Goal: Task Accomplishment & Management: Manage account settings

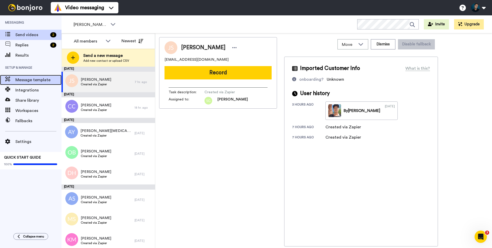
click at [33, 82] on span "Message template" at bounding box center [38, 80] width 46 height 6
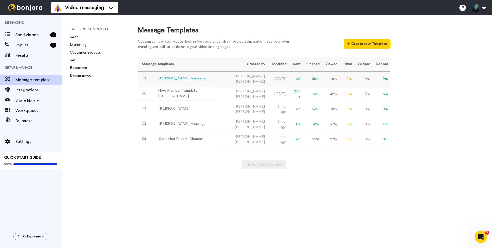
click at [164, 77] on div "[PERSON_NAME] Message" at bounding box center [181, 78] width 47 height 5
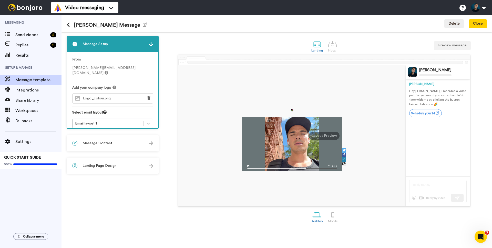
click at [105, 146] on div "2 Message Content" at bounding box center [112, 142] width 91 height 15
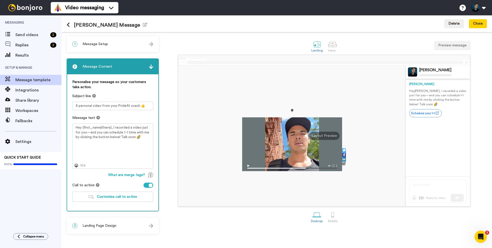
click at [102, 223] on span "Landing Page Design" at bounding box center [99, 225] width 34 height 5
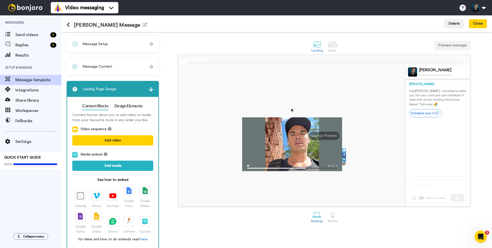
scroll to position [6, 0]
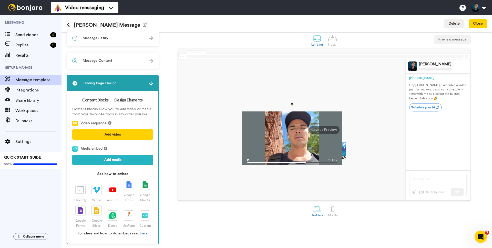
click at [93, 61] on span "Message Content" at bounding box center [97, 60] width 30 height 5
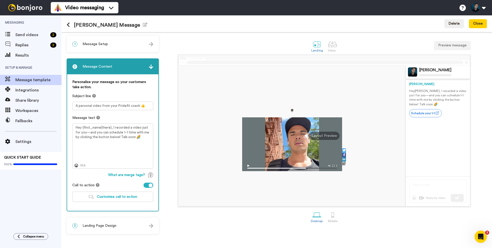
scroll to position [0, 0]
click at [104, 200] on button "Customise call to action" at bounding box center [112, 196] width 81 height 10
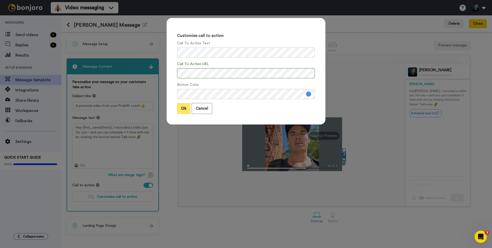
click at [182, 109] on button "Ok" at bounding box center [183, 108] width 13 height 11
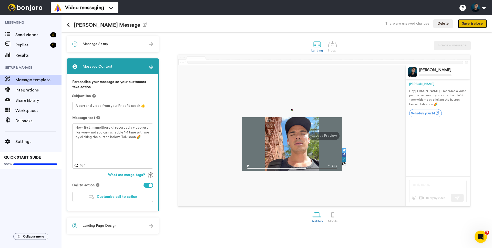
click at [462, 26] on button "Save & close" at bounding box center [471, 23] width 29 height 9
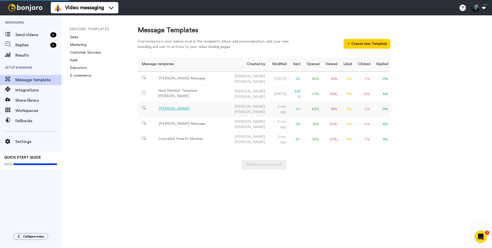
click at [171, 106] on div "[PERSON_NAME]" at bounding box center [173, 108] width 31 height 5
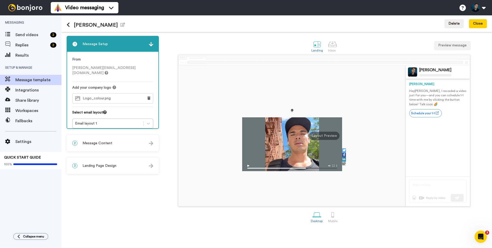
click at [99, 143] on span "Message Content" at bounding box center [97, 143] width 30 height 5
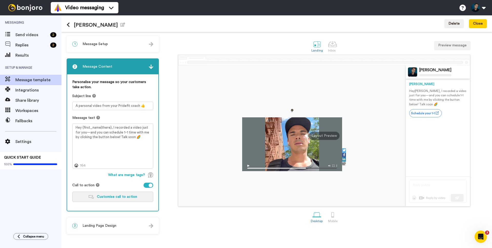
click at [97, 198] on button "Customise call to action" at bounding box center [112, 196] width 81 height 10
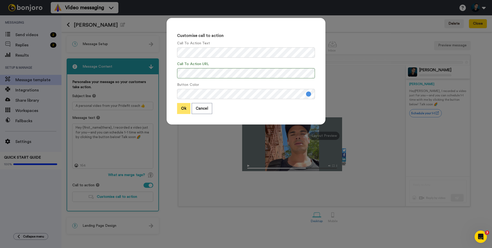
click at [181, 109] on button "Ok" at bounding box center [183, 108] width 13 height 11
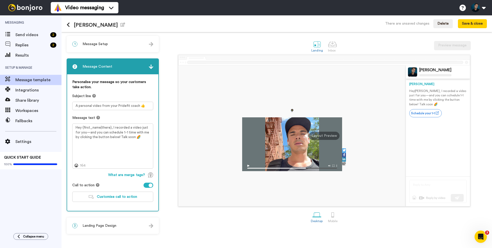
click at [68, 24] on icon at bounding box center [68, 24] width 3 height 5
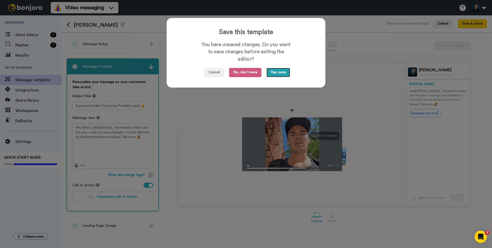
click at [283, 71] on button "Yes, save" at bounding box center [278, 72] width 24 height 9
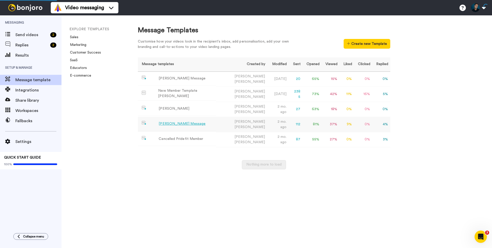
click at [174, 122] on div "[PERSON_NAME] Message" at bounding box center [181, 123] width 47 height 5
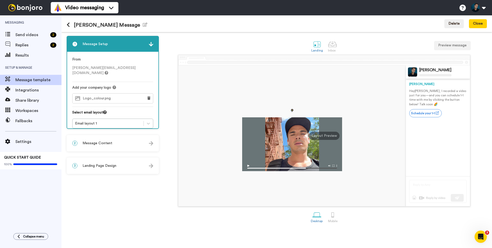
click at [115, 142] on div "2 Message Content" at bounding box center [112, 142] width 91 height 15
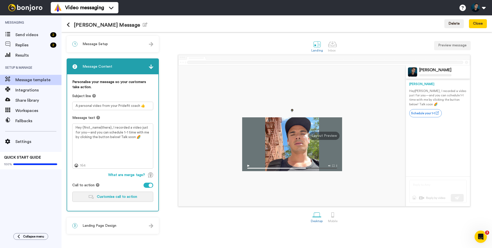
click at [116, 195] on span "Customise call to action" at bounding box center [117, 197] width 40 height 4
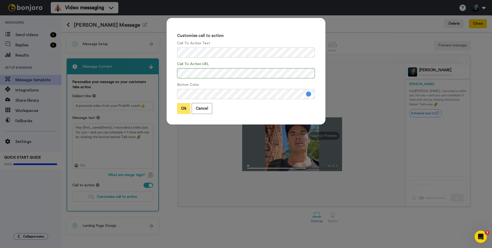
click at [185, 106] on button "Ok" at bounding box center [183, 108] width 13 height 11
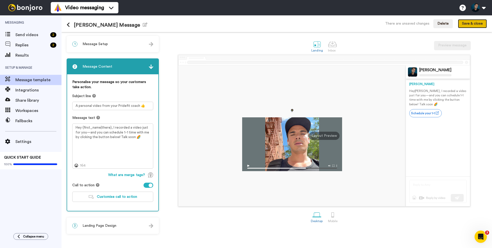
click at [472, 25] on button "Save & close" at bounding box center [471, 23] width 29 height 9
